Goal: Find specific page/section: Find specific page/section

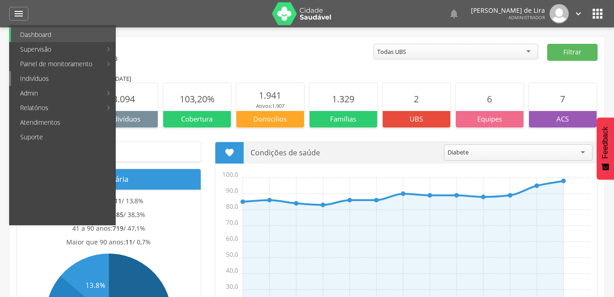
click at [36, 76] on link "Indivíduos" at bounding box center [63, 78] width 104 height 15
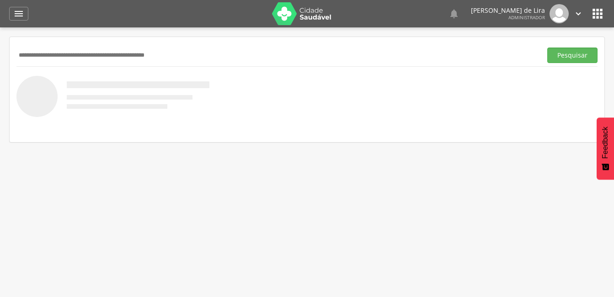
click at [49, 50] on input "text" at bounding box center [277, 56] width 522 height 16
type input "**********"
click at [563, 53] on button "Pesquisar" at bounding box center [573, 56] width 50 height 16
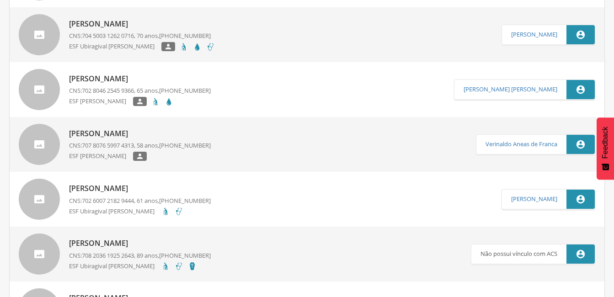
scroll to position [229, 0]
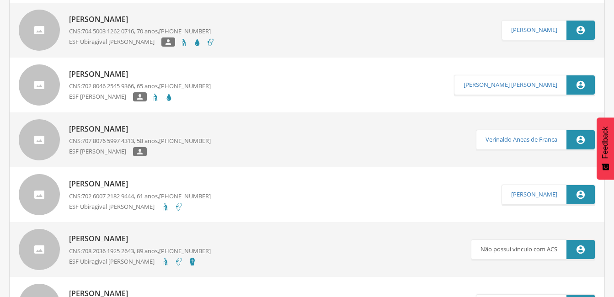
click at [107, 16] on p "[PERSON_NAME]" at bounding box center [142, 19] width 146 height 11
type input "**********"
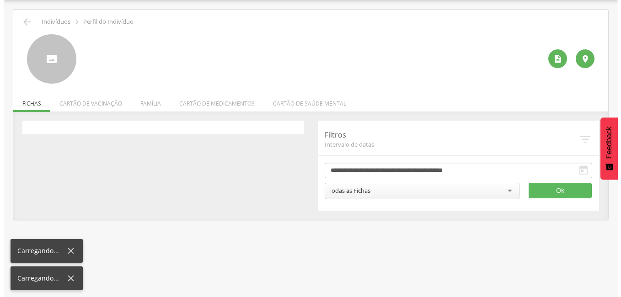
scroll to position [27, 0]
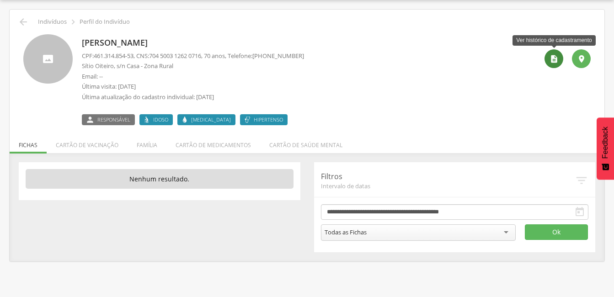
click at [553, 56] on icon "" at bounding box center [554, 58] width 9 height 9
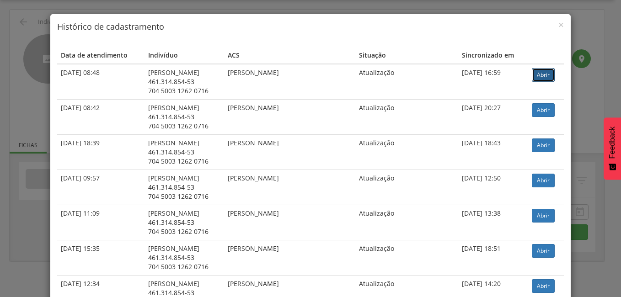
click at [536, 74] on link "Abrir" at bounding box center [543, 75] width 23 height 14
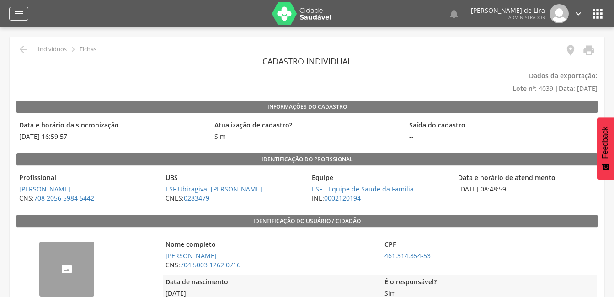
click at [16, 10] on icon "" at bounding box center [18, 13] width 11 height 11
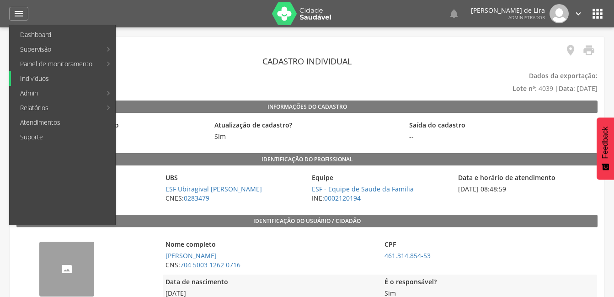
click at [48, 75] on link "Indivíduos" at bounding box center [63, 78] width 104 height 15
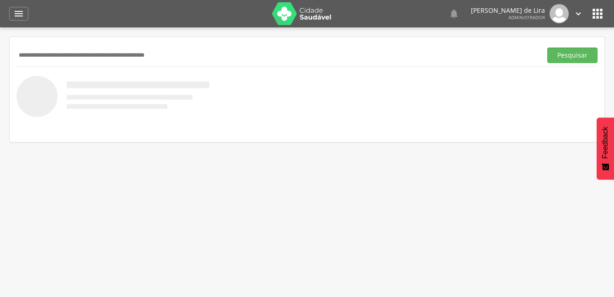
click at [60, 48] on input "text" at bounding box center [277, 56] width 522 height 16
drag, startPoint x: 157, startPoint y: 97, endPoint x: 130, endPoint y: 49, distance: 55.3
click at [130, 49] on input "text" at bounding box center [277, 56] width 522 height 16
click at [568, 57] on button "Pesquisar" at bounding box center [573, 56] width 50 height 16
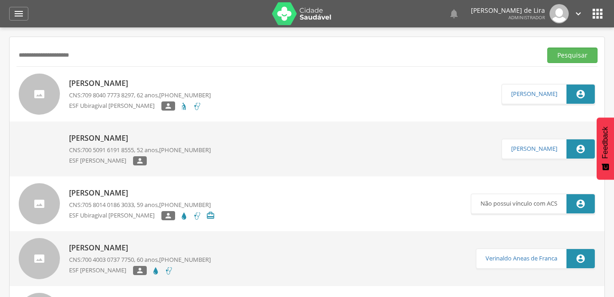
click at [80, 57] on input "**********" at bounding box center [277, 56] width 522 height 16
type input "*"
type input "**********"
click at [586, 54] on button "Pesquisar" at bounding box center [573, 56] width 50 height 16
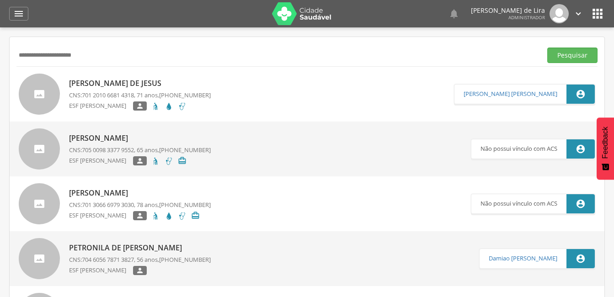
click at [106, 86] on p "Raimunda Sousa de Jesus" at bounding box center [140, 83] width 142 height 11
type input "**********"
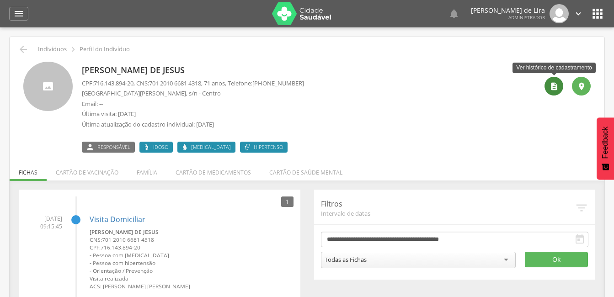
click at [558, 87] on icon "" at bounding box center [554, 86] width 9 height 9
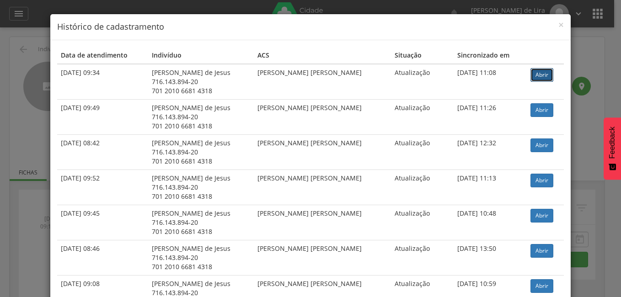
click at [538, 75] on link "Abrir" at bounding box center [542, 75] width 23 height 14
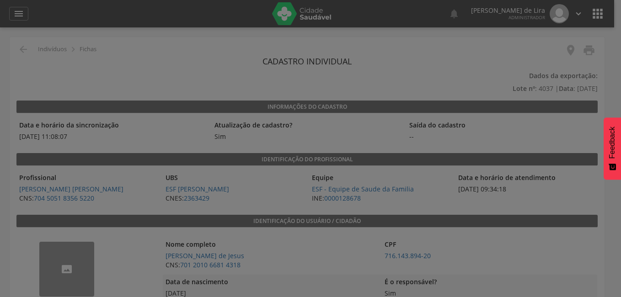
click at [24, 14] on div at bounding box center [310, 148] width 621 height 297
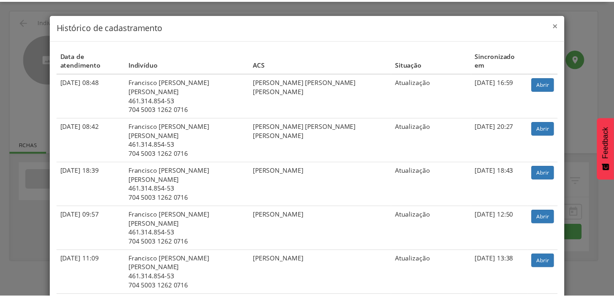
scroll to position [27, 0]
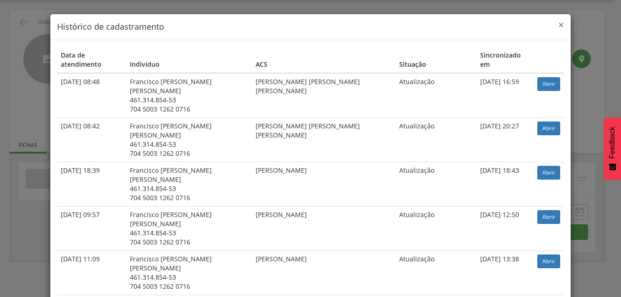
click at [559, 26] on span "×" at bounding box center [561, 24] width 5 height 13
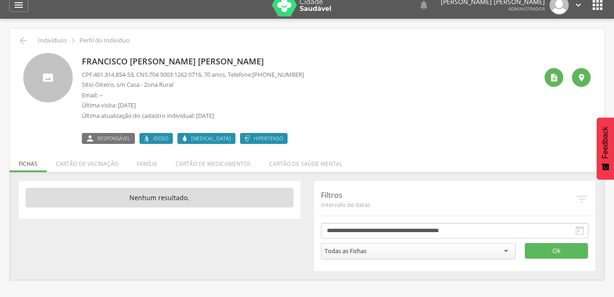
scroll to position [0, 0]
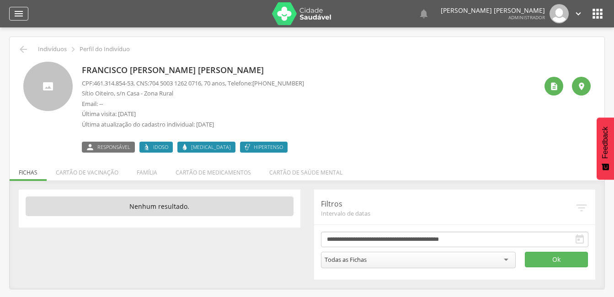
click at [19, 16] on icon "" at bounding box center [18, 13] width 11 height 11
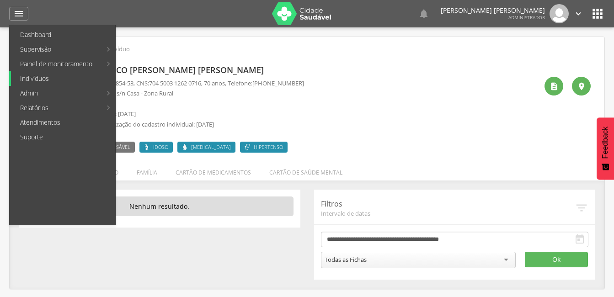
click at [30, 77] on link "Indivíduos" at bounding box center [63, 78] width 104 height 15
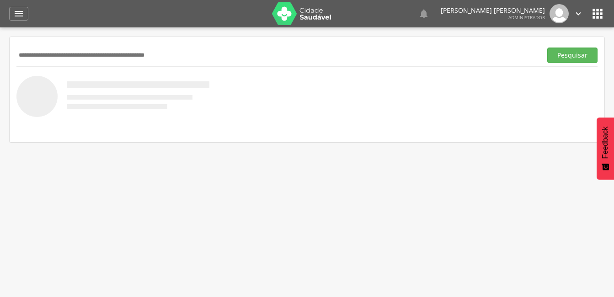
click at [45, 58] on input "text" at bounding box center [277, 56] width 522 height 16
type input "**********"
click at [575, 57] on button "Pesquisar" at bounding box center [573, 56] width 50 height 16
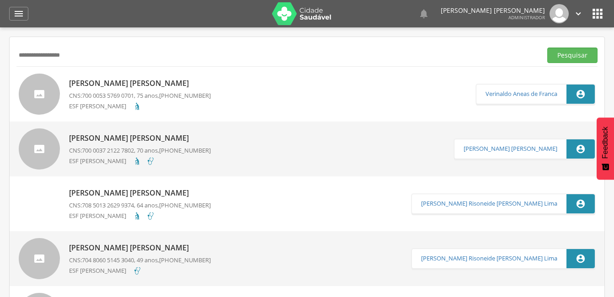
click at [96, 84] on p "Joao Ferreira Neto" at bounding box center [140, 83] width 142 height 11
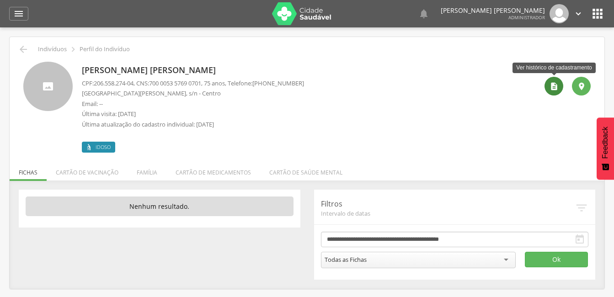
click at [552, 84] on icon "" at bounding box center [554, 86] width 9 height 9
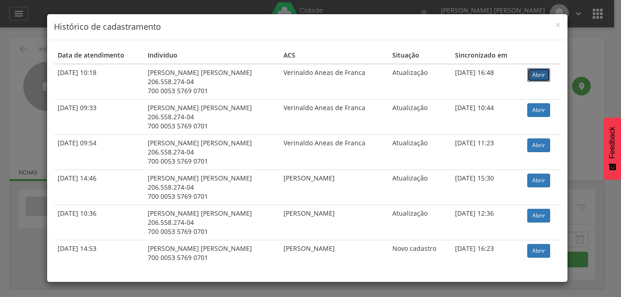
click at [532, 70] on link "Abrir" at bounding box center [538, 75] width 23 height 14
click at [558, 26] on span "×" at bounding box center [557, 24] width 5 height 13
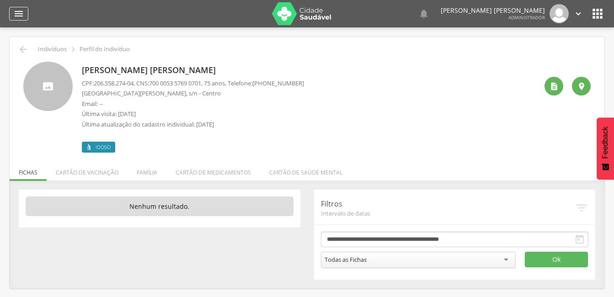
click at [23, 11] on icon "" at bounding box center [18, 13] width 11 height 11
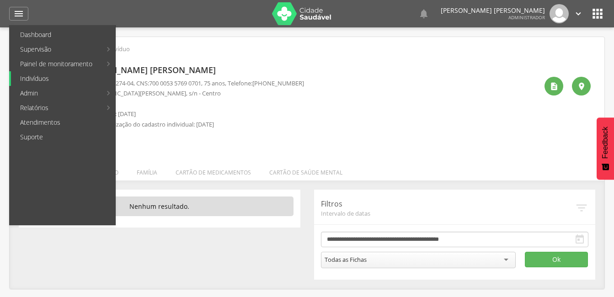
click at [43, 79] on link "Indivíduos" at bounding box center [63, 78] width 104 height 15
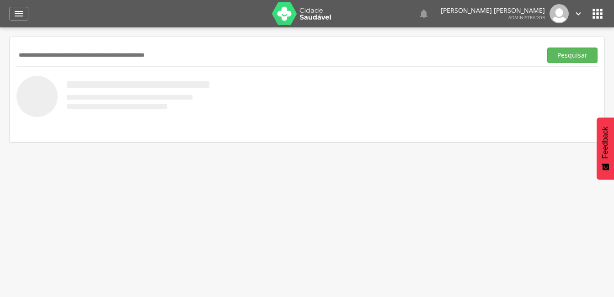
click at [73, 51] on input "text" at bounding box center [277, 56] width 522 height 16
click at [571, 60] on button "Pesquisar" at bounding box center [573, 56] width 50 height 16
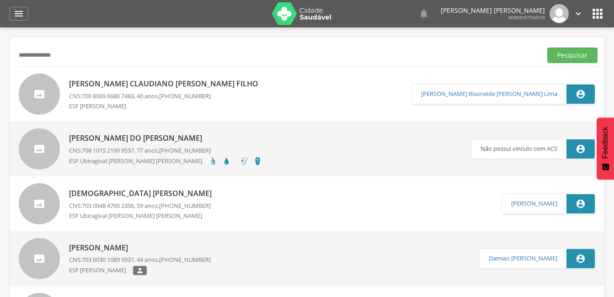
click at [64, 59] on input "**********" at bounding box center [277, 56] width 522 height 16
type input "**********"
click at [576, 53] on button "Pesquisar" at bounding box center [573, 56] width 50 height 16
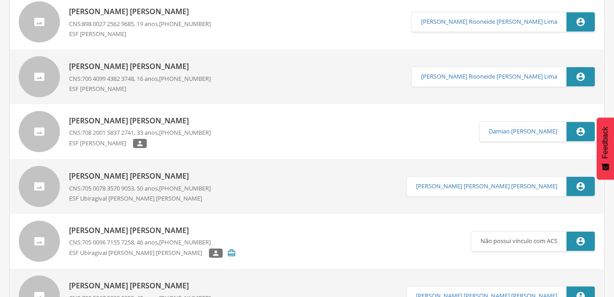
scroll to position [183, 0]
